Goal: Task Accomplishment & Management: Manage account settings

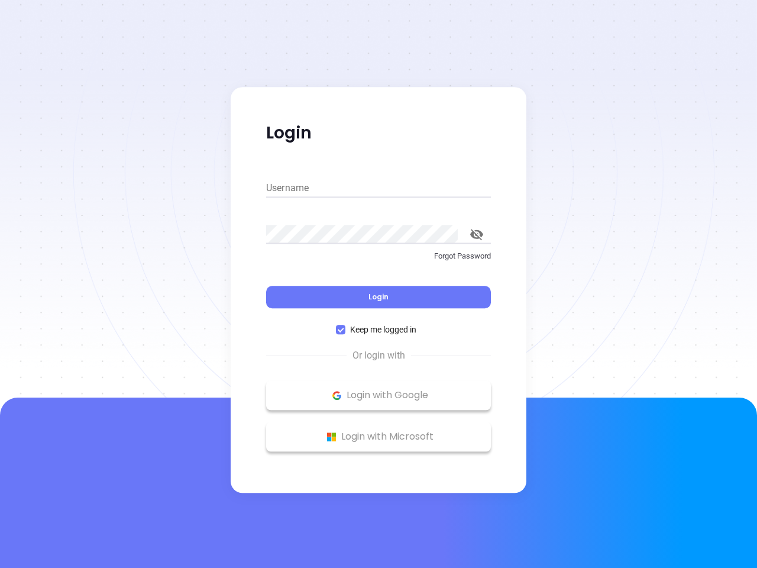
click at [378, 284] on div "Login" at bounding box center [378, 289] width 225 height 37
click at [378, 188] on input "Username" at bounding box center [378, 188] width 225 height 19
click at [477, 234] on icon "toggle password visibility" at bounding box center [476, 234] width 13 height 11
click at [378, 297] on span "Login" at bounding box center [378, 297] width 20 height 10
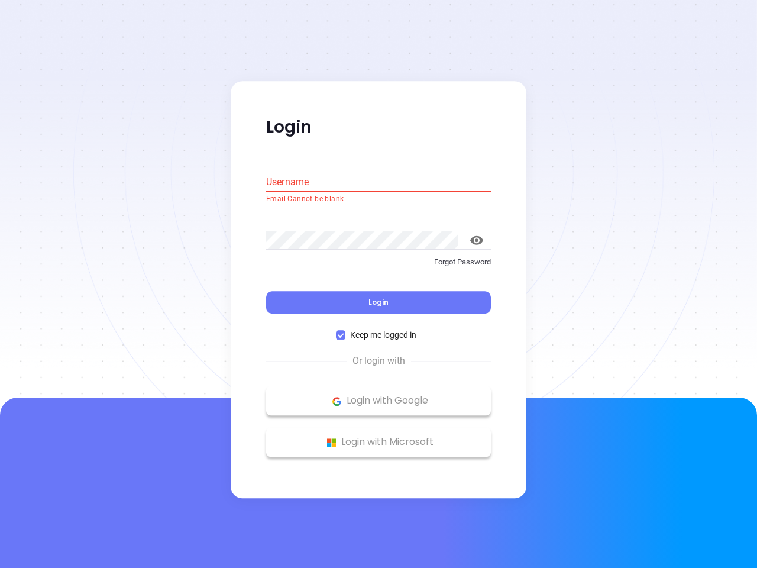
click at [378, 329] on span "Keep me logged in" at bounding box center [383, 335] width 76 height 13
click at [345, 331] on input "Keep me logged in" at bounding box center [340, 335] width 9 height 9
checkbox input "false"
click at [378, 395] on p "Login with Google" at bounding box center [378, 401] width 213 height 18
click at [378, 436] on p "Login with Microsoft" at bounding box center [378, 442] width 213 height 18
